Goal: Information Seeking & Learning: Learn about a topic

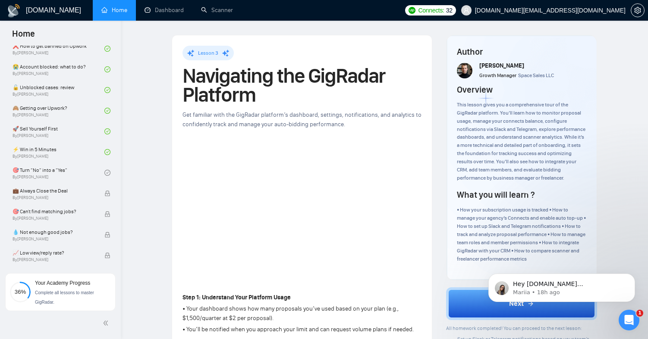
scroll to position [304, 0]
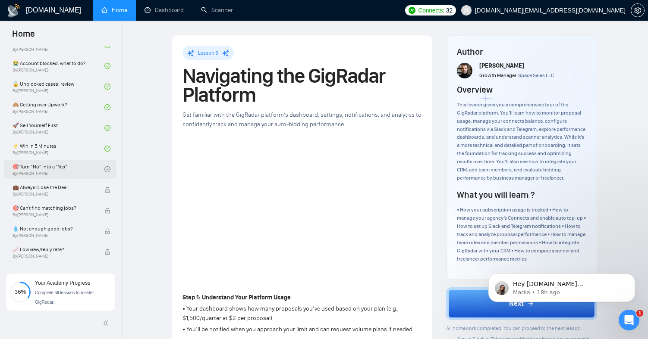
click at [85, 176] on link "🎯 Turn “No” into a “Yes” By Vlad Timinsky" at bounding box center [59, 169] width 92 height 19
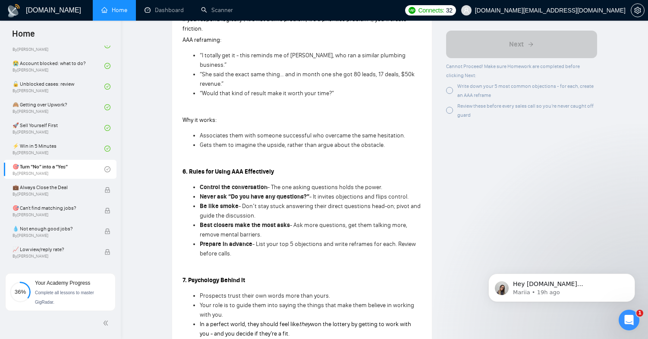
scroll to position [994, 0]
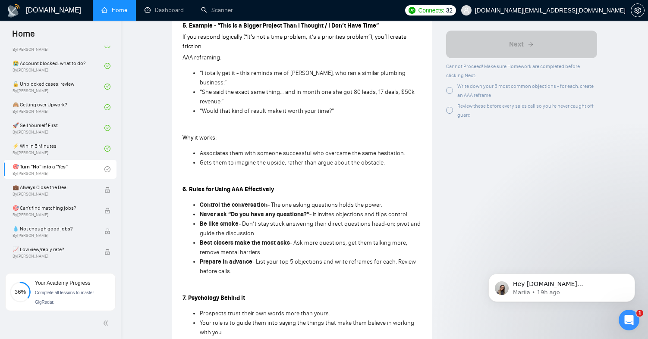
click at [450, 88] on div at bounding box center [449, 90] width 7 height 7
click at [451, 108] on div at bounding box center [449, 110] width 7 height 7
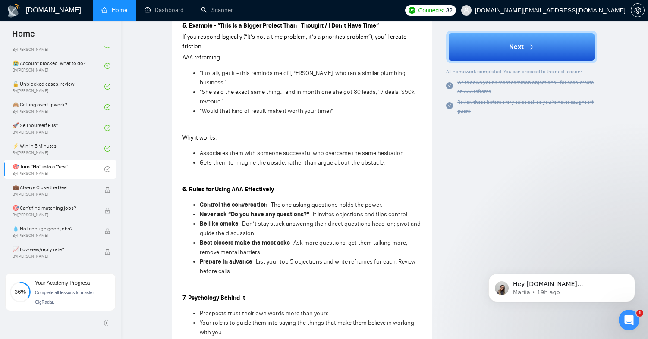
scroll to position [1017, 0]
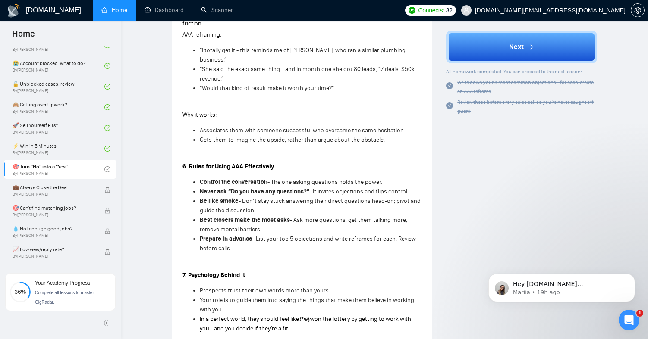
drag, startPoint x: 200, startPoint y: 175, endPoint x: 430, endPoint y: 175, distance: 229.9
copy li "Never ask “Do you have any questions?” - It invites objections and flips contro…"
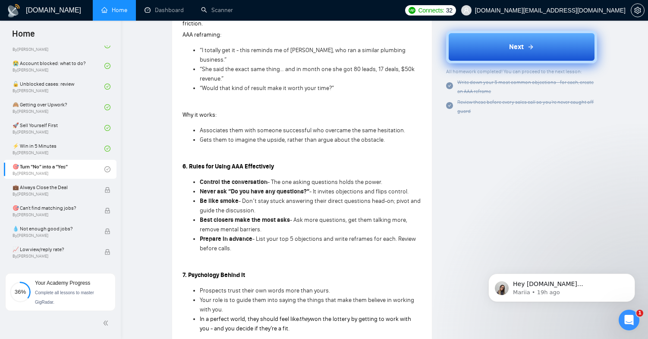
click at [537, 47] on button "Next" at bounding box center [521, 46] width 151 height 33
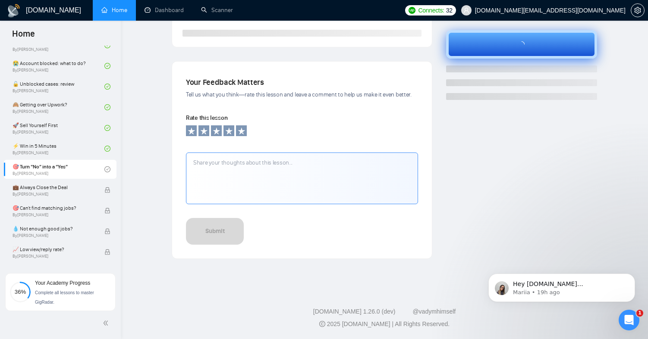
scroll to position [248, 0]
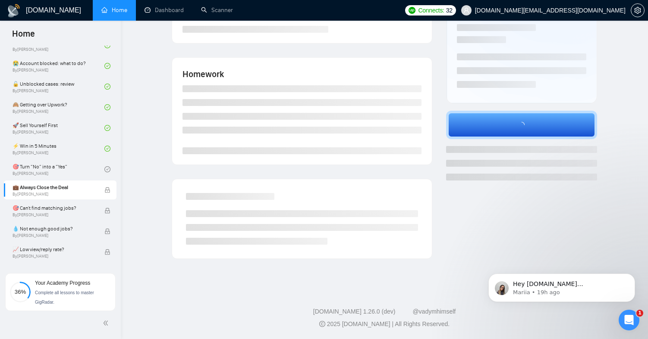
scroll to position [130, 0]
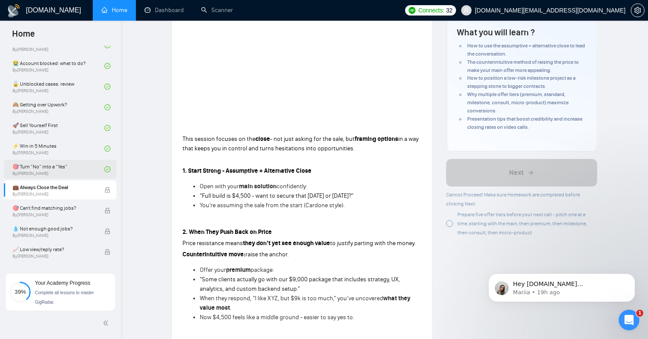
click at [49, 171] on link "🎯 Turn “No” into a “Yes” By Vlad Timinsky" at bounding box center [59, 169] width 92 height 19
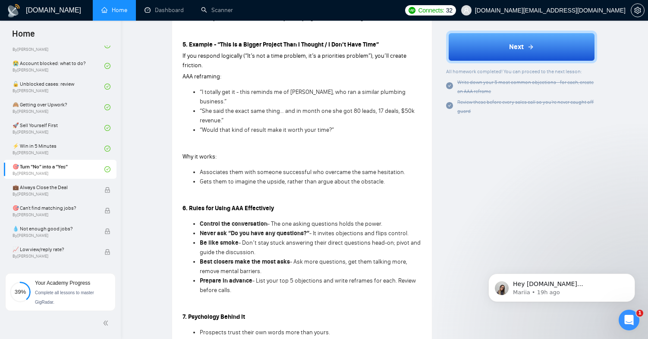
scroll to position [978, 0]
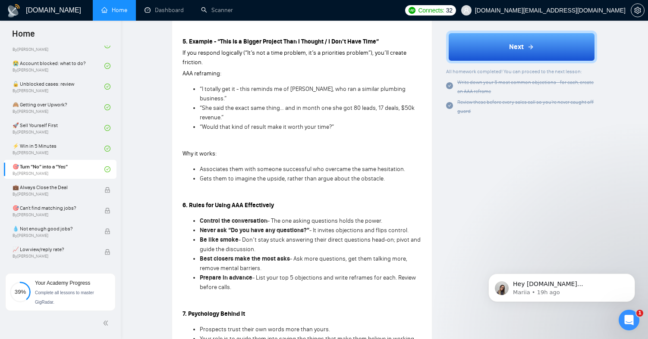
drag, startPoint x: 198, startPoint y: 215, endPoint x: 412, endPoint y: 212, distance: 213.9
click at [413, 217] on ul "Control the conversation - The one asking questions holds the power. Never ask …" at bounding box center [301, 255] width 239 height 76
copy li "Never ask “Do you have any questions?” - It invites objections and flips contro…"
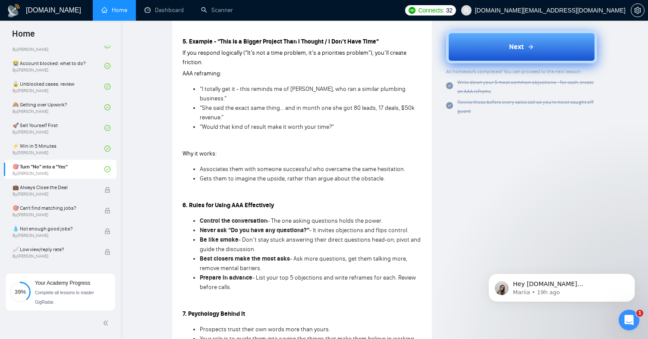
click at [486, 50] on button "Next" at bounding box center [521, 46] width 151 height 33
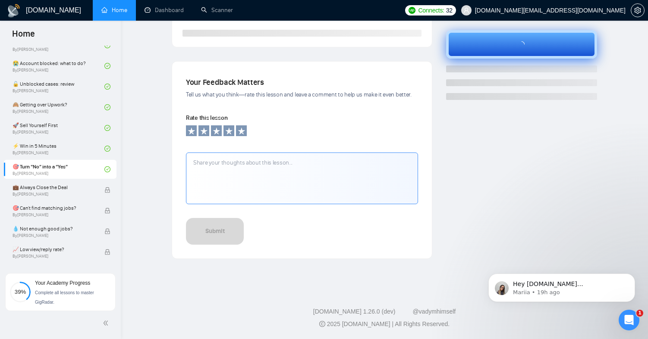
scroll to position [248, 0]
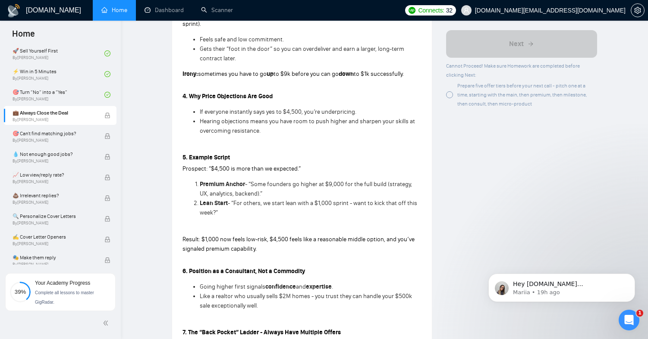
scroll to position [466, 0]
